Goal: Information Seeking & Learning: Learn about a topic

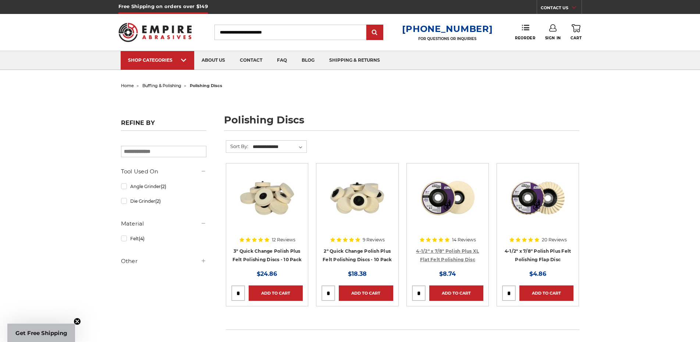
click at [469, 260] on link "4-1/2" x 7/8" Polish Plus XL Flat Felt Polishing Disc" at bounding box center [447, 256] width 63 height 14
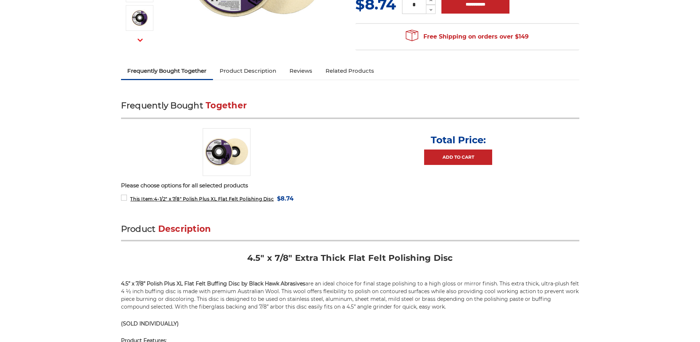
scroll to position [294, 0]
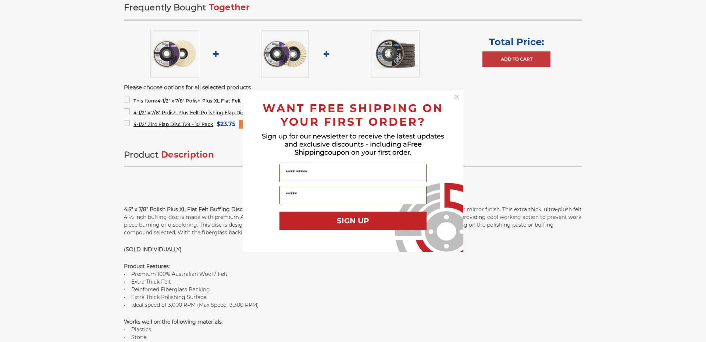
click at [81, 211] on div "Close dialog WANT FREE SHIPPING ON YOUR FIRST ORDER? Sign up for our newsletter…" at bounding box center [353, 171] width 706 height 342
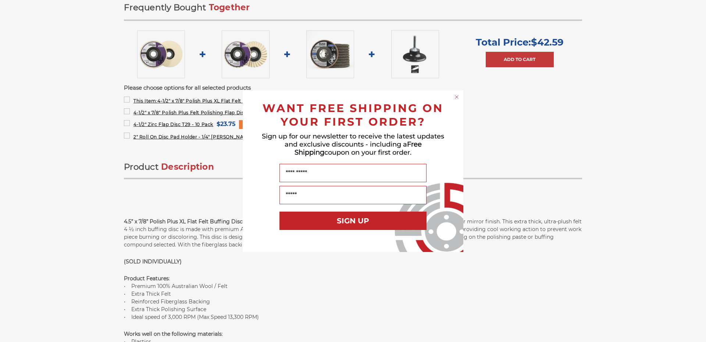
click at [456, 95] on circle "Close dialog" at bounding box center [456, 96] width 7 height 7
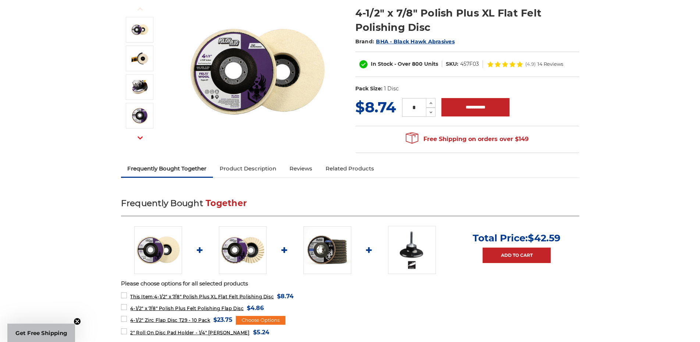
scroll to position [0, 0]
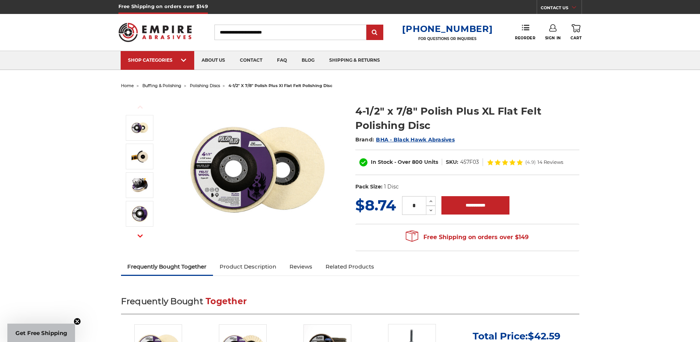
click at [232, 192] on img at bounding box center [257, 169] width 147 height 147
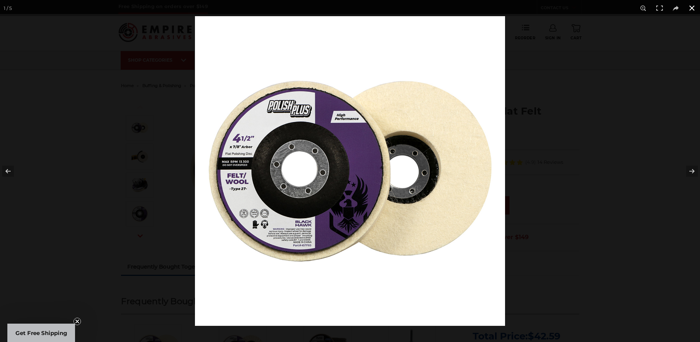
click at [103, 189] on div at bounding box center [350, 171] width 700 height 342
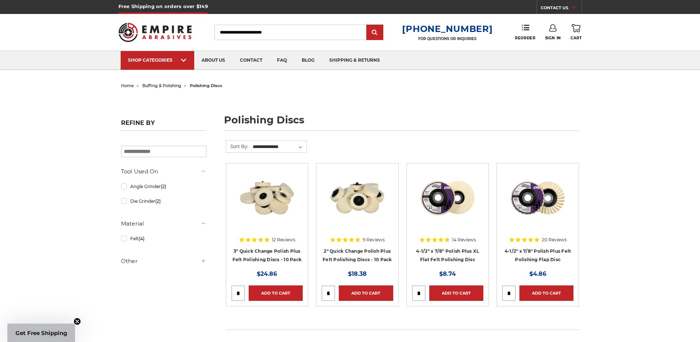
click at [274, 200] on img at bounding box center [267, 198] width 59 height 59
click at [167, 84] on span "buffing & polishing" at bounding box center [161, 85] width 39 height 5
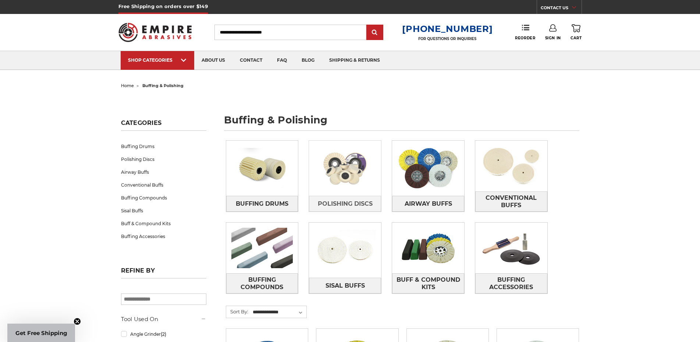
click at [352, 161] on img at bounding box center [345, 168] width 72 height 51
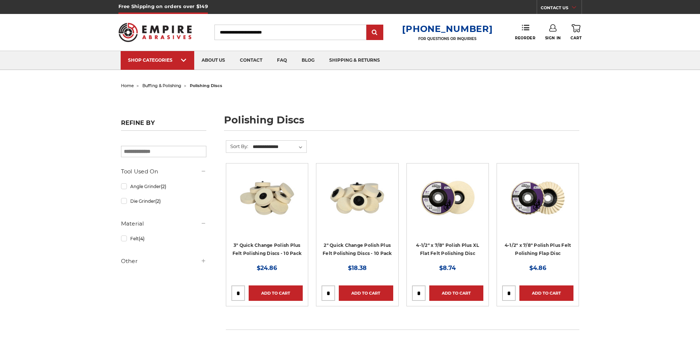
scroll to position [196, 0]
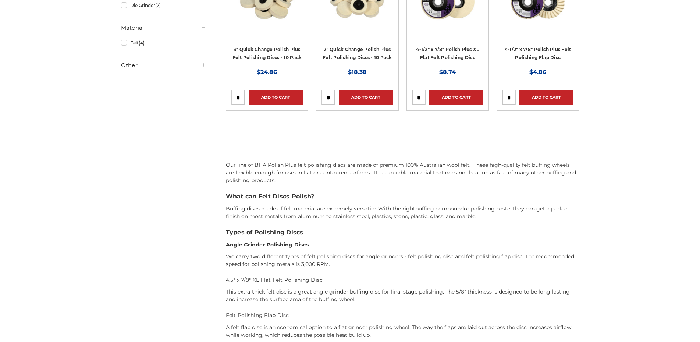
drag, startPoint x: 394, startPoint y: 106, endPoint x: 395, endPoint y: 102, distance: 3.8
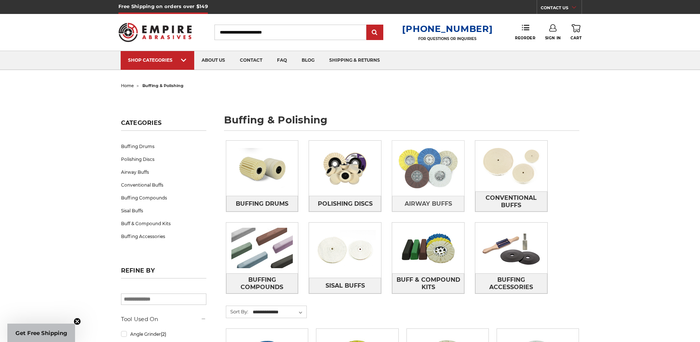
click at [445, 156] on img at bounding box center [428, 168] width 72 height 51
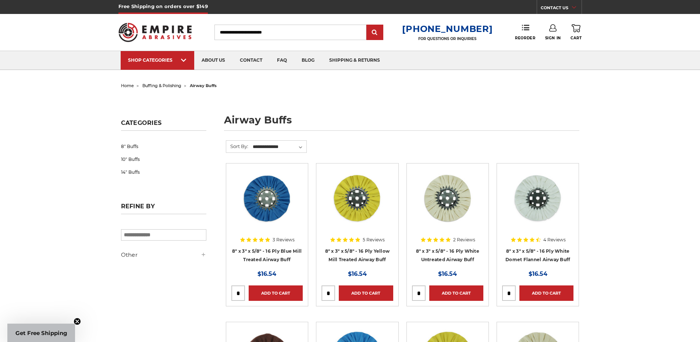
click at [274, 205] on img at bounding box center [267, 198] width 59 height 59
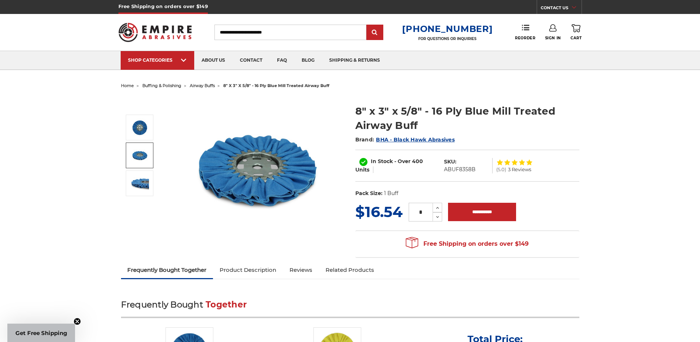
click at [139, 157] on img at bounding box center [140, 155] width 18 height 18
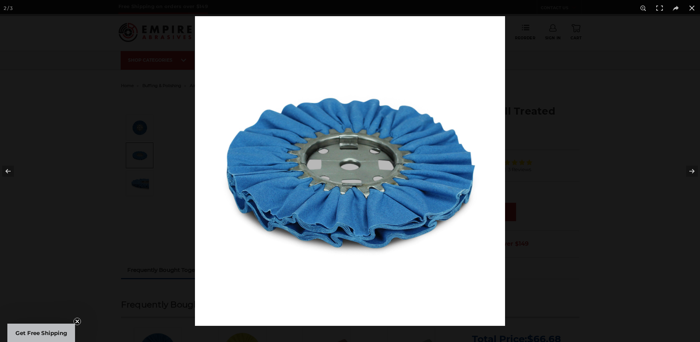
click at [121, 226] on div at bounding box center [350, 171] width 700 height 342
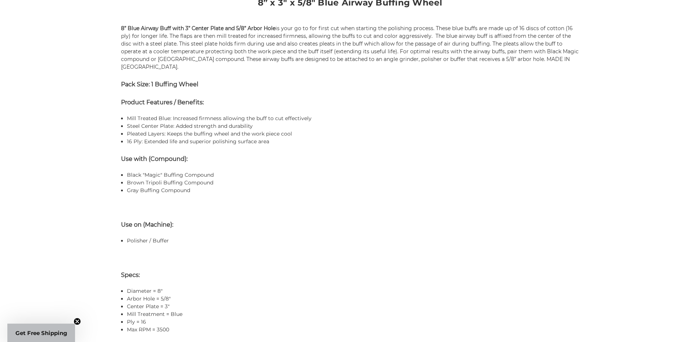
scroll to position [637, 0]
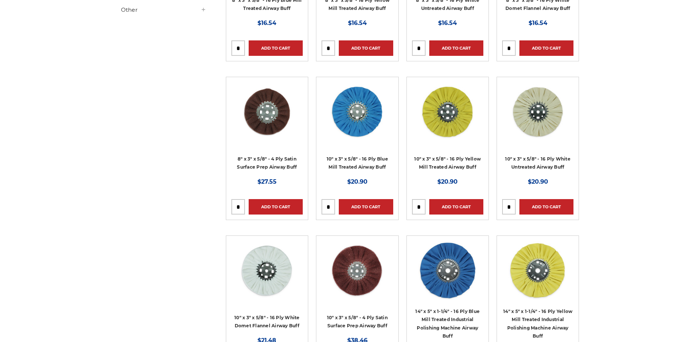
scroll to position [441, 0]
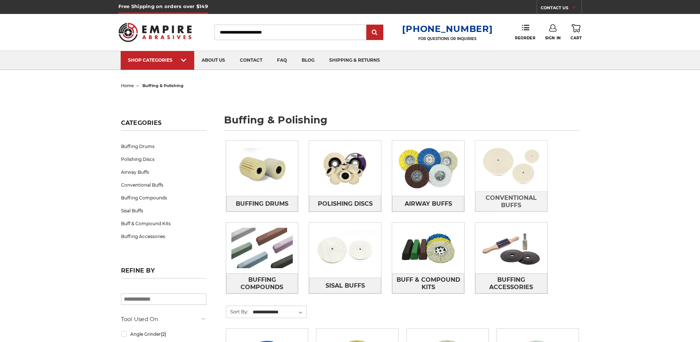
click at [508, 172] on img at bounding box center [511, 166] width 72 height 51
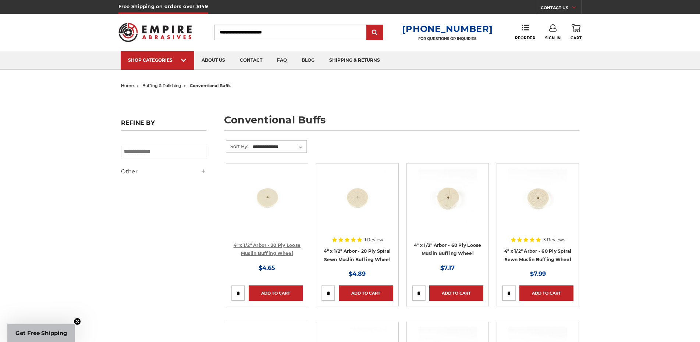
click at [274, 251] on link "4" x 1/2" Arbor - 20 Ply Loose Muslin Buffing Wheel" at bounding box center [267, 250] width 67 height 14
click at [357, 259] on link "4" x 1/2" Arbor - 20 Ply Spiral Sewn Muslin Buffing Wheel" at bounding box center [357, 256] width 67 height 14
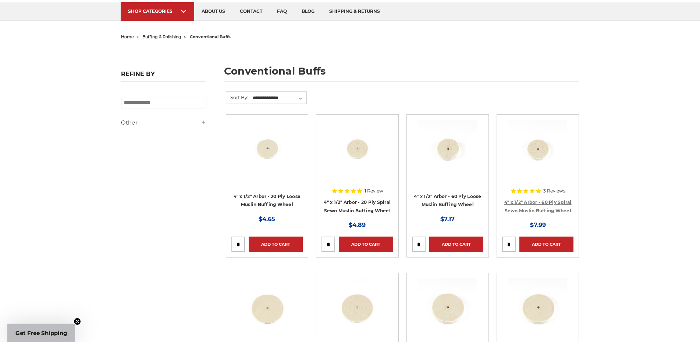
drag, startPoint x: 541, startPoint y: 202, endPoint x: 537, endPoint y: 200, distance: 4.0
click at [540, 201] on link "4" x 1/2" Arbor - 60 Ply Spiral Sewn Muslin Buffing Wheel" at bounding box center [537, 207] width 67 height 14
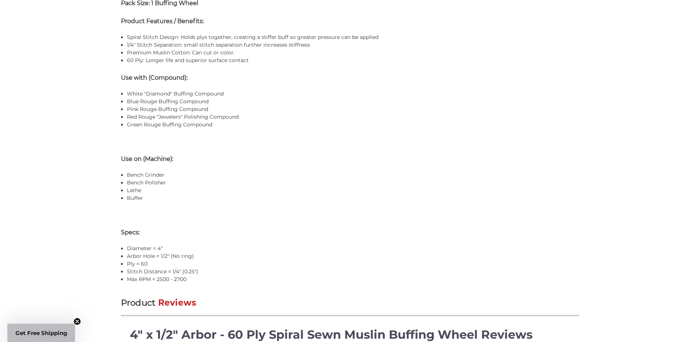
scroll to position [147, 0]
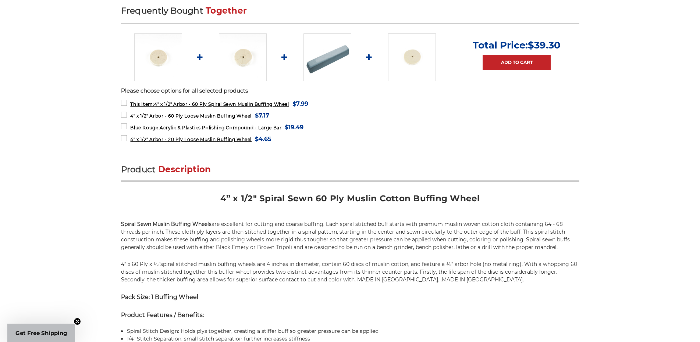
scroll to position [539, 0]
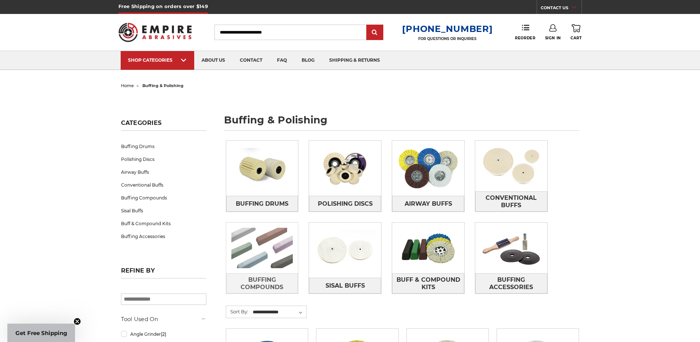
click at [245, 247] on img at bounding box center [262, 248] width 72 height 51
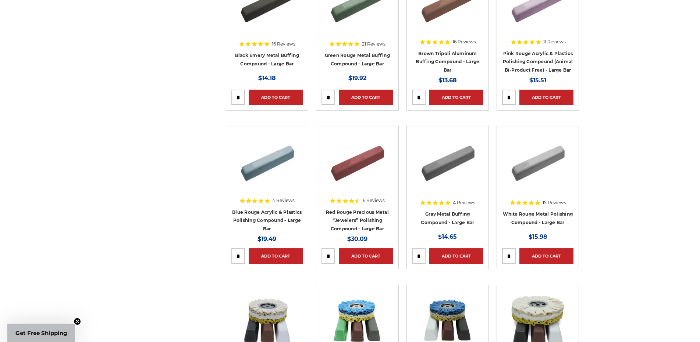
scroll to position [49, 0]
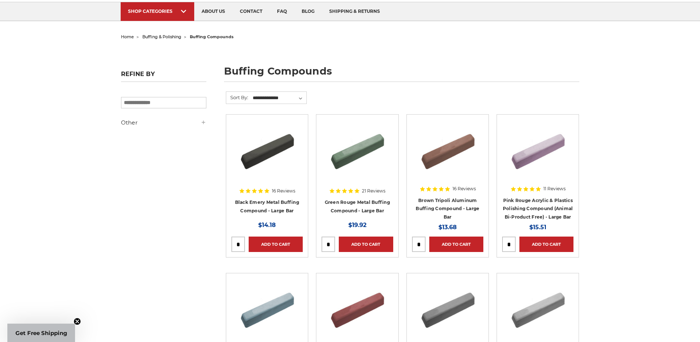
click at [257, 170] on img at bounding box center [267, 149] width 59 height 59
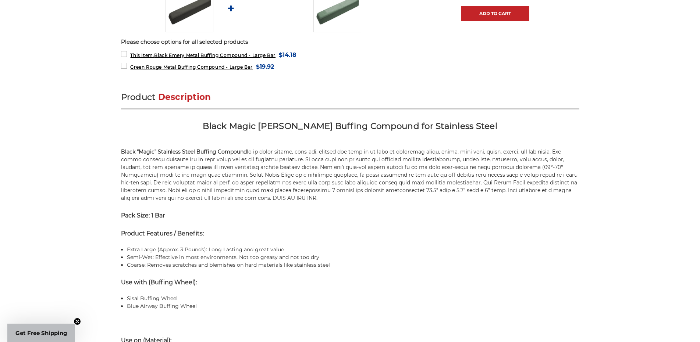
scroll to position [346, 0]
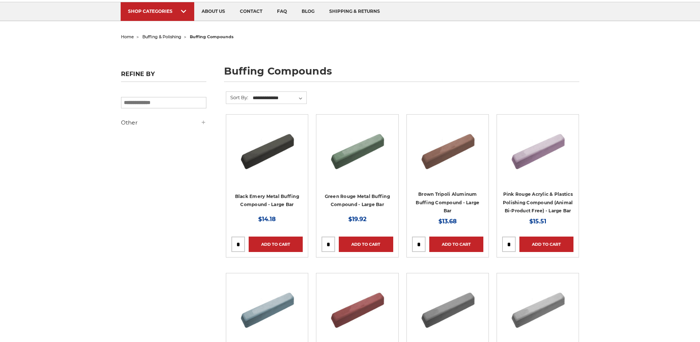
scroll to position [49, 0]
click at [530, 168] on img at bounding box center [537, 149] width 59 height 59
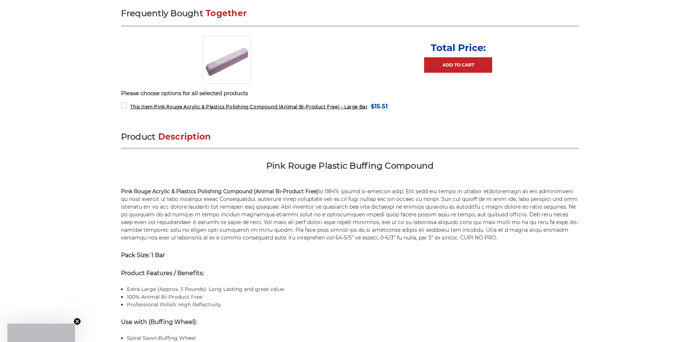
scroll to position [306, 0]
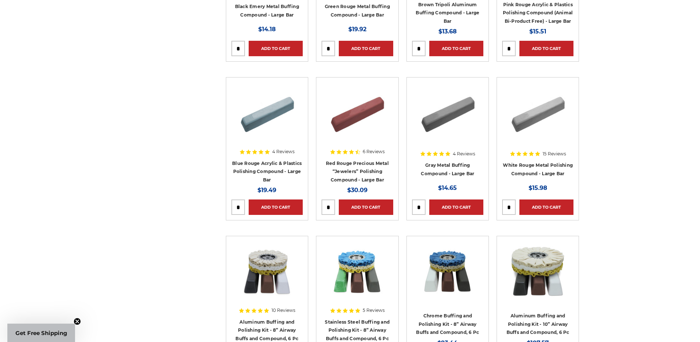
scroll to position [49, 0]
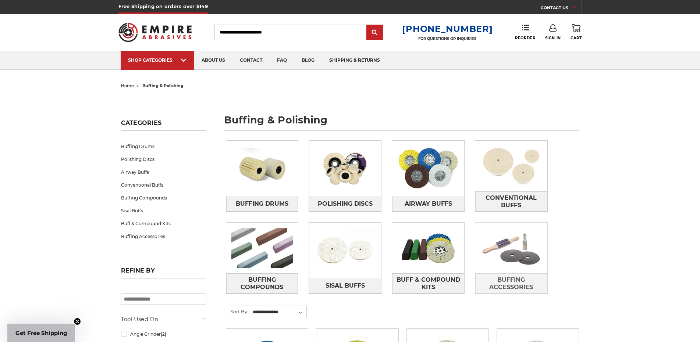
click at [514, 251] on img at bounding box center [511, 248] width 72 height 51
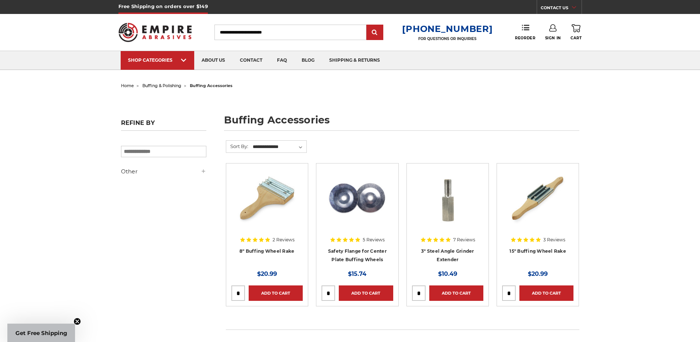
click at [282, 195] on img at bounding box center [267, 198] width 59 height 59
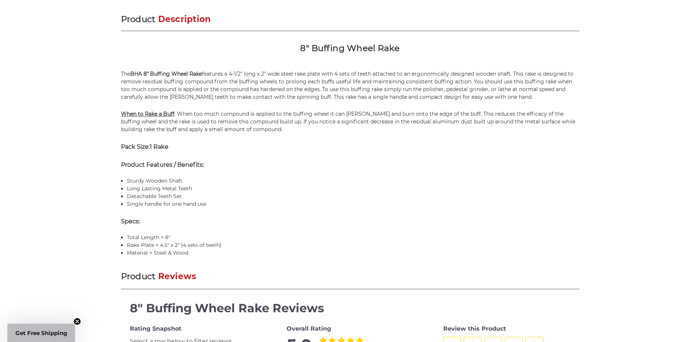
scroll to position [343, 0]
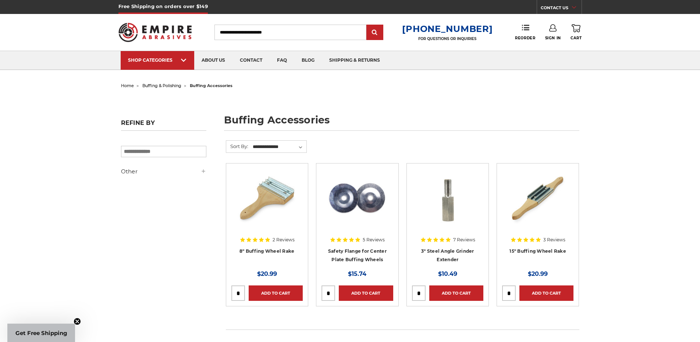
click at [452, 208] on img at bounding box center [447, 198] width 59 height 59
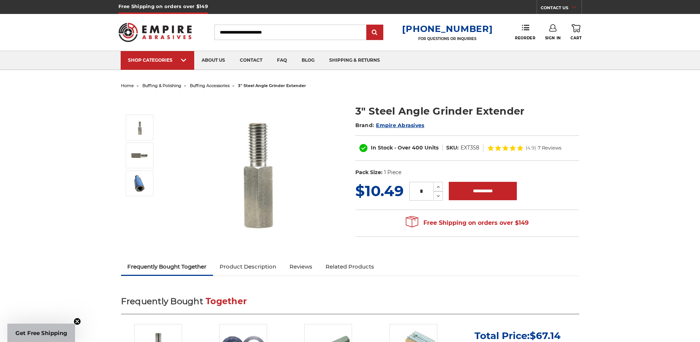
scroll to position [196, 0]
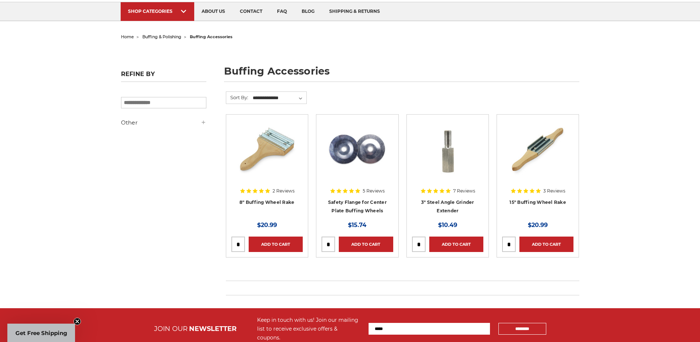
scroll to position [147, 0]
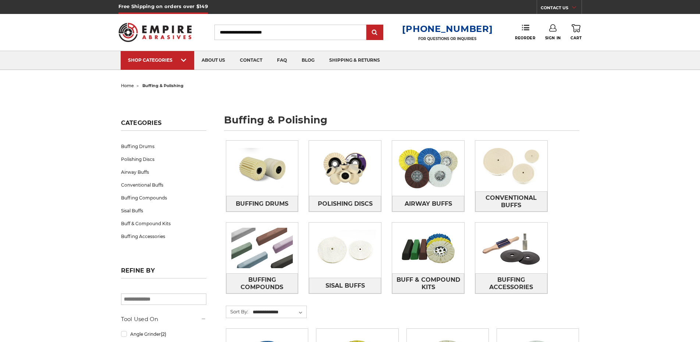
scroll to position [98, 0]
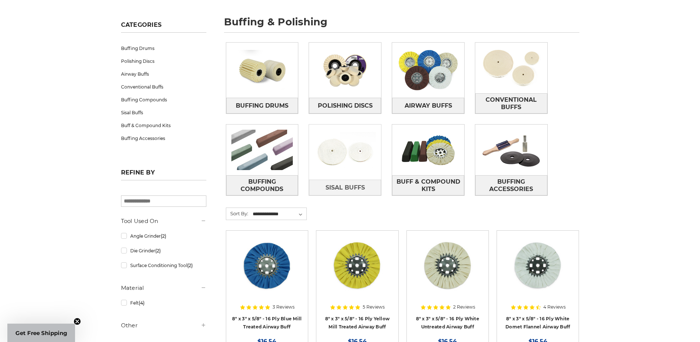
click at [360, 158] on img at bounding box center [345, 152] width 72 height 51
click at [524, 73] on img at bounding box center [511, 68] width 72 height 51
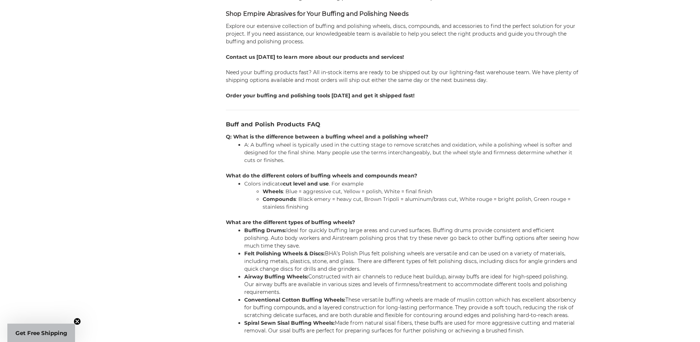
scroll to position [1732, 0]
